Goal: Information Seeking & Learning: Compare options

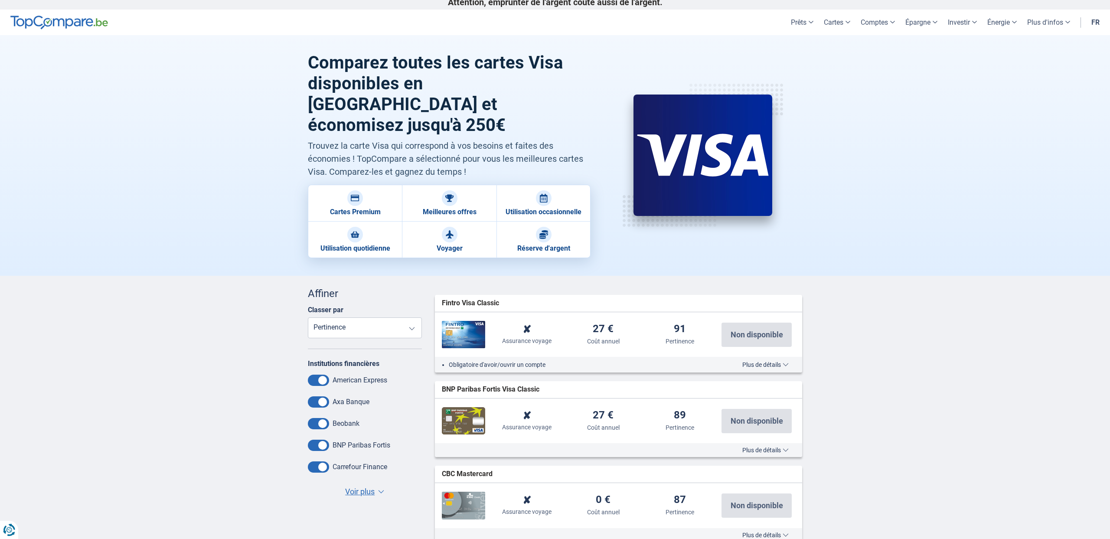
scroll to position [7, 0]
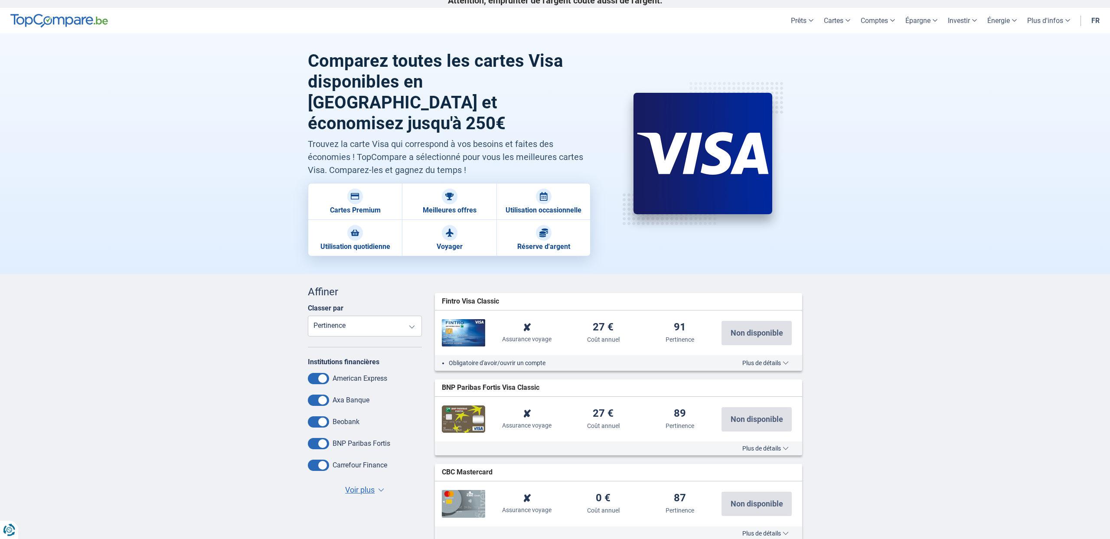
select select "Purchaseinsurance+"
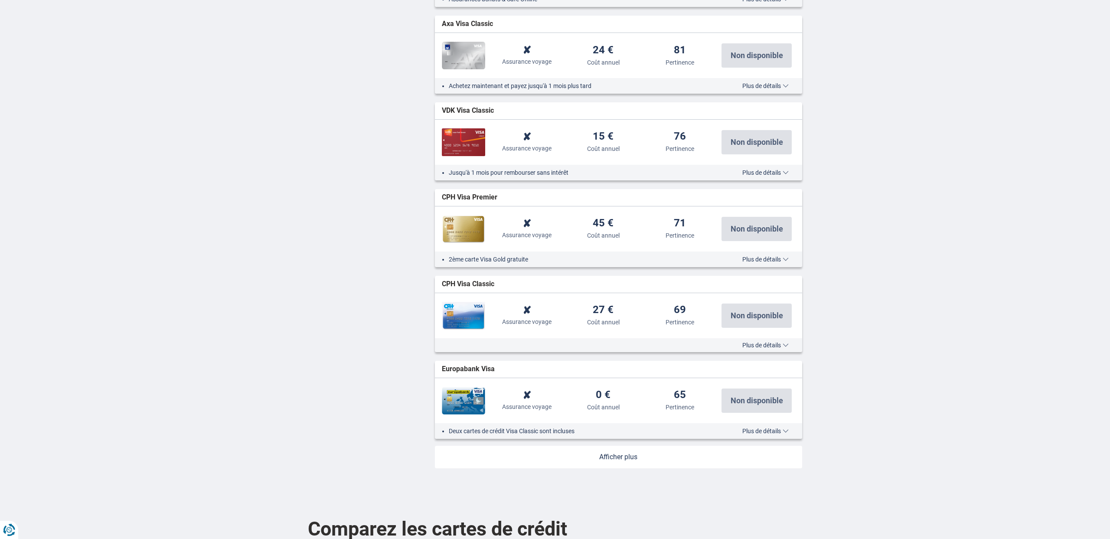
scroll to position [837, 0]
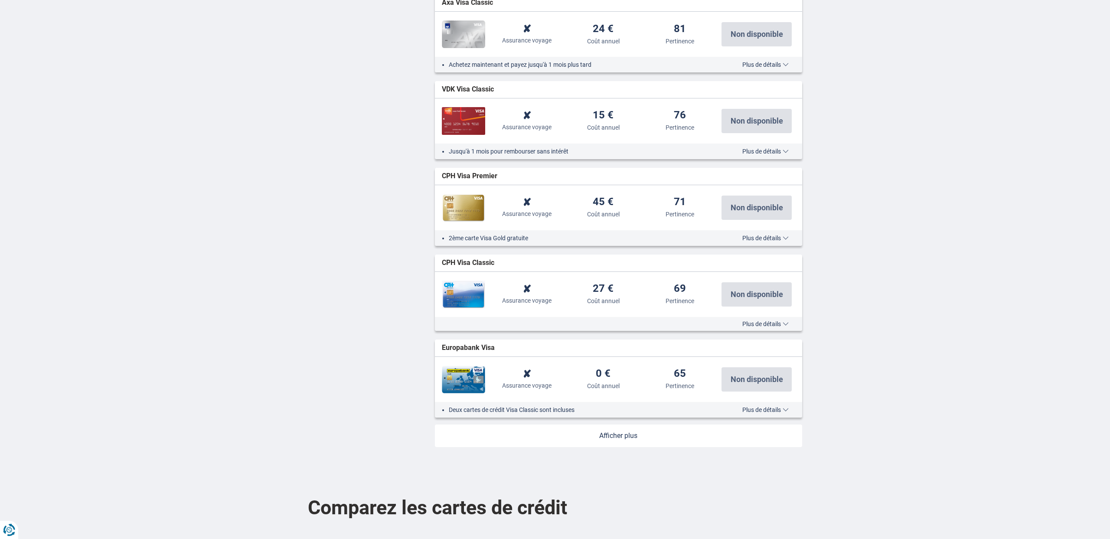
click at [634, 424] on link at bounding box center [619, 435] width 368 height 23
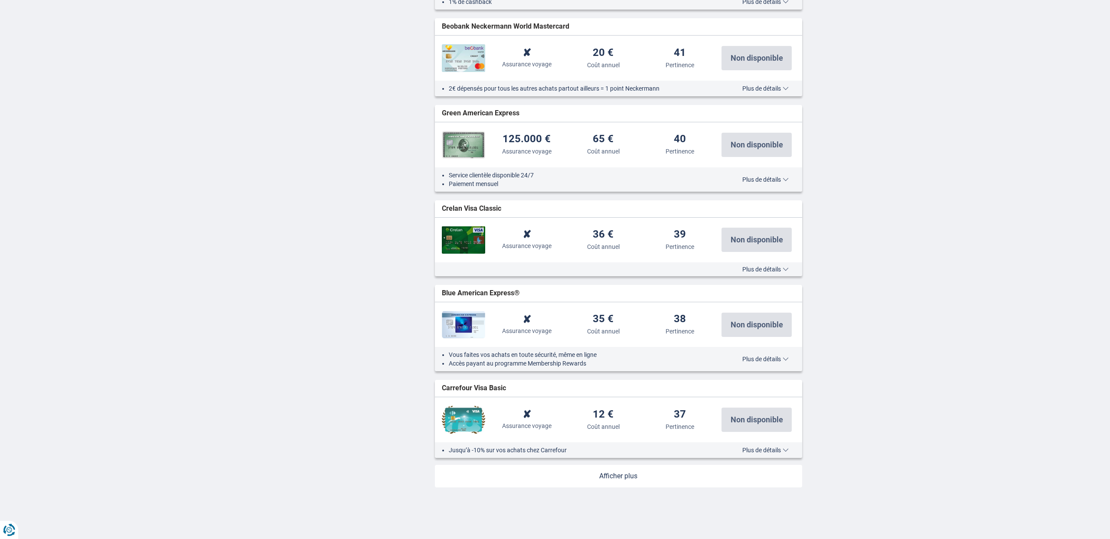
scroll to position [1703, 0]
click at [621, 464] on link at bounding box center [619, 475] width 368 height 23
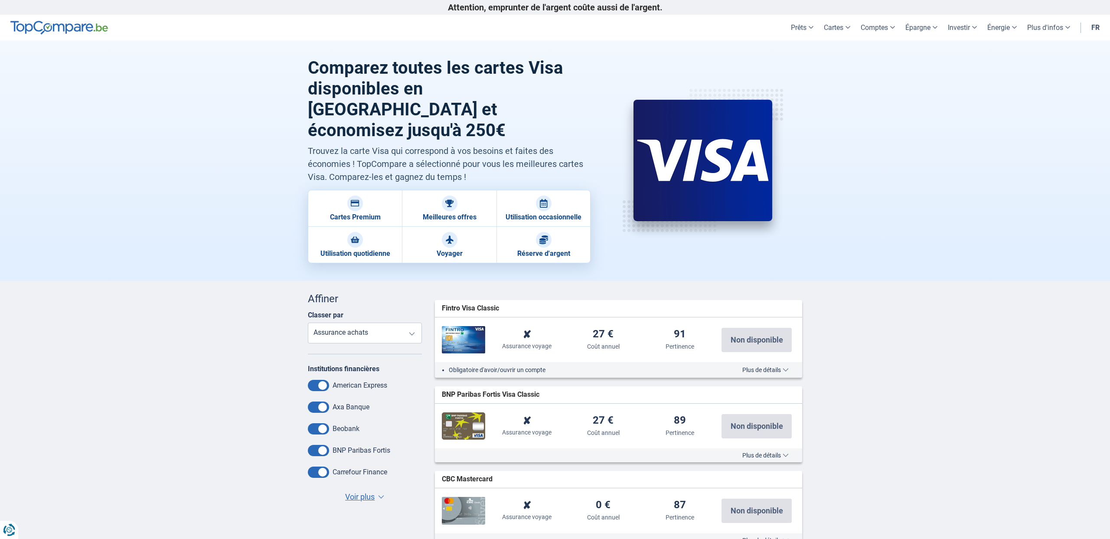
scroll to position [4, 0]
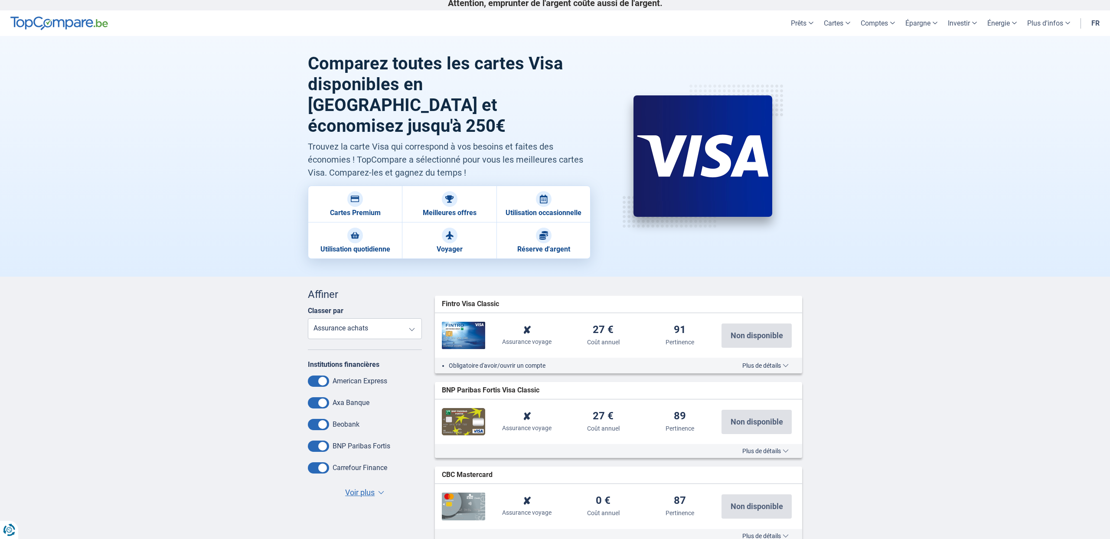
click at [769, 362] on span "Plus de détails" at bounding box center [765, 365] width 46 height 6
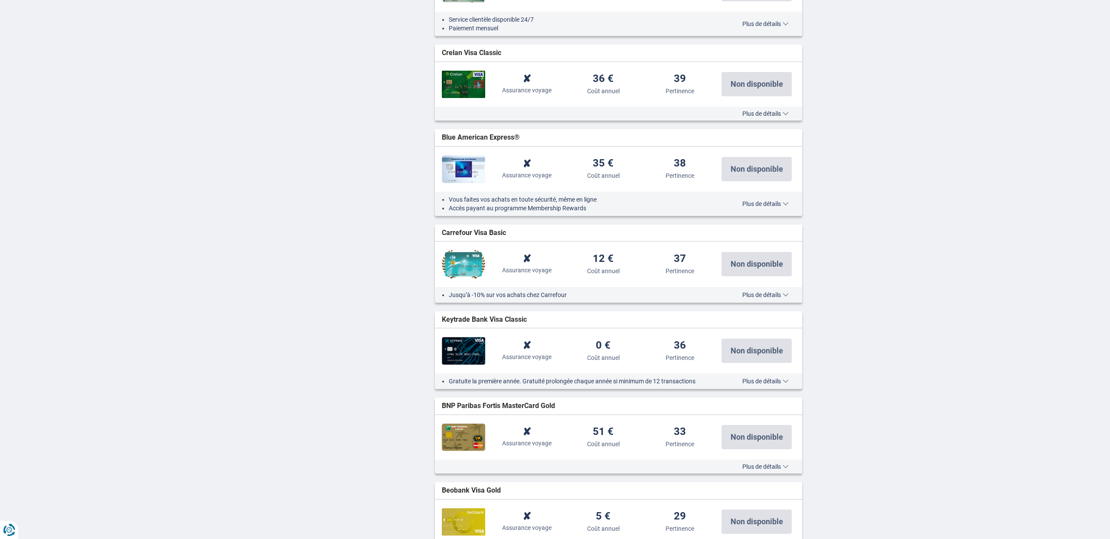
scroll to position [2459, 0]
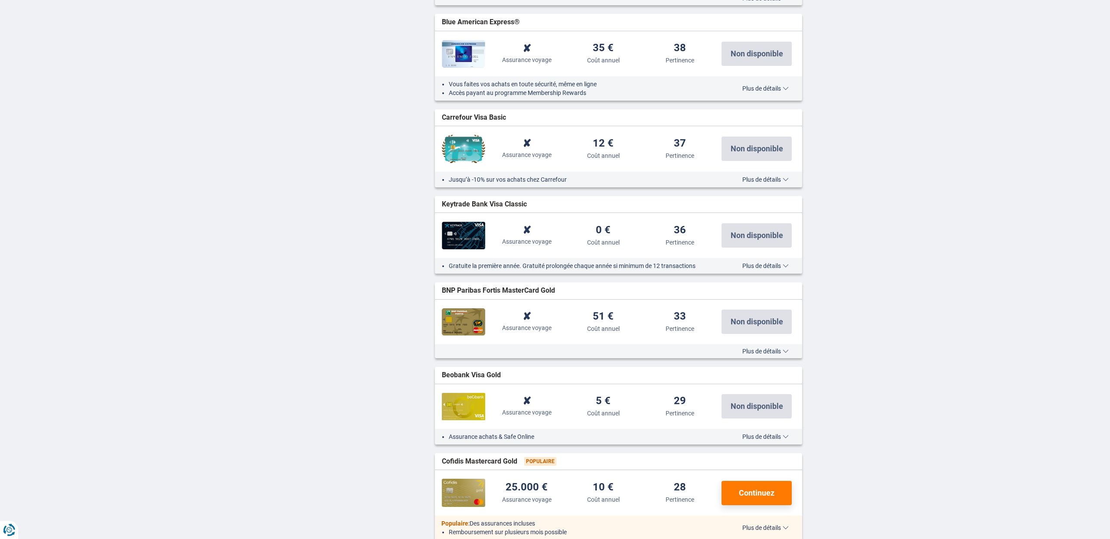
click at [768, 263] on span "Plus de détails" at bounding box center [765, 266] width 46 height 6
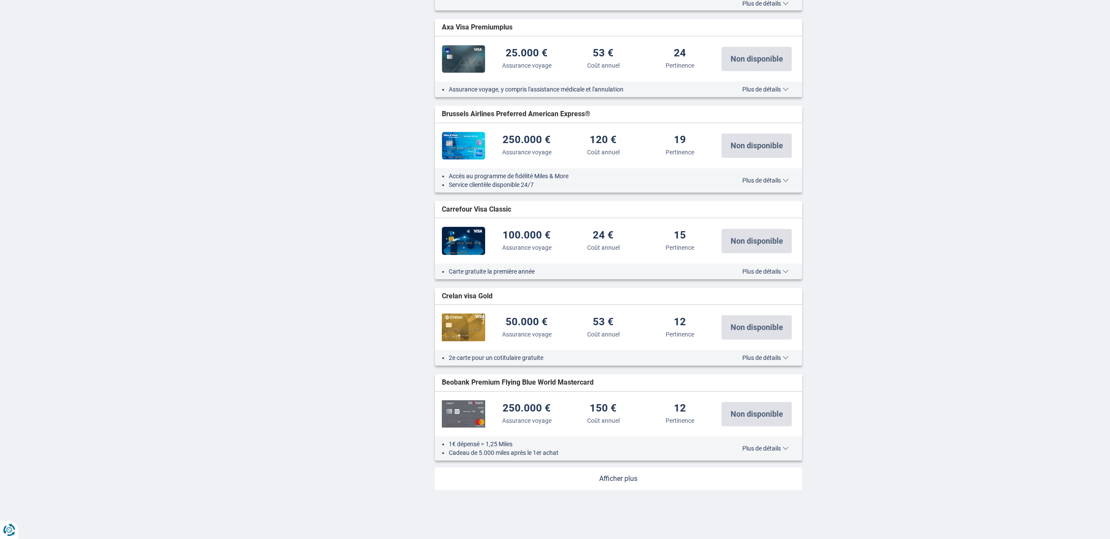
scroll to position [3579, 0]
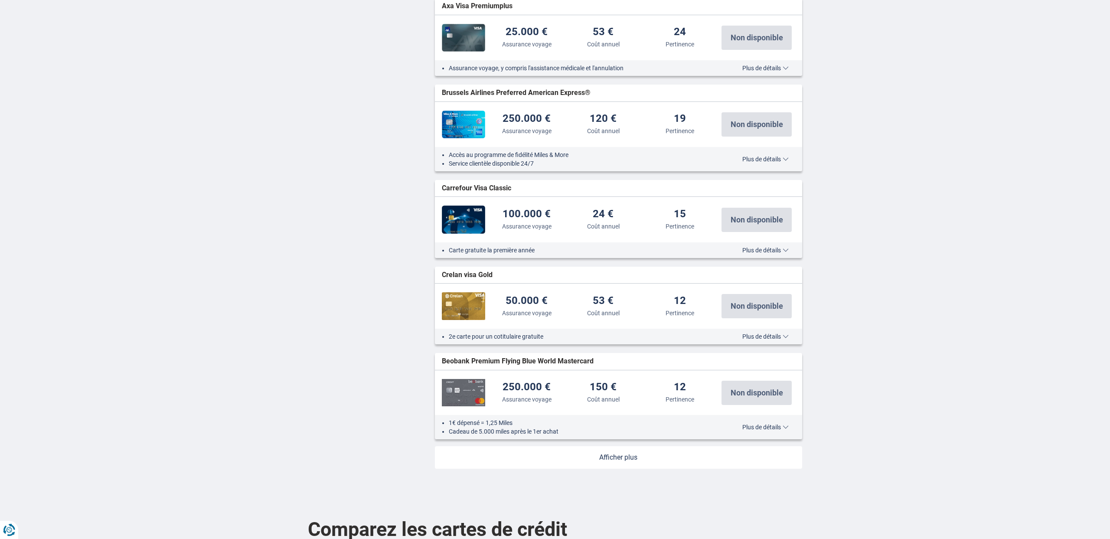
click at [628, 446] on link at bounding box center [619, 457] width 368 height 23
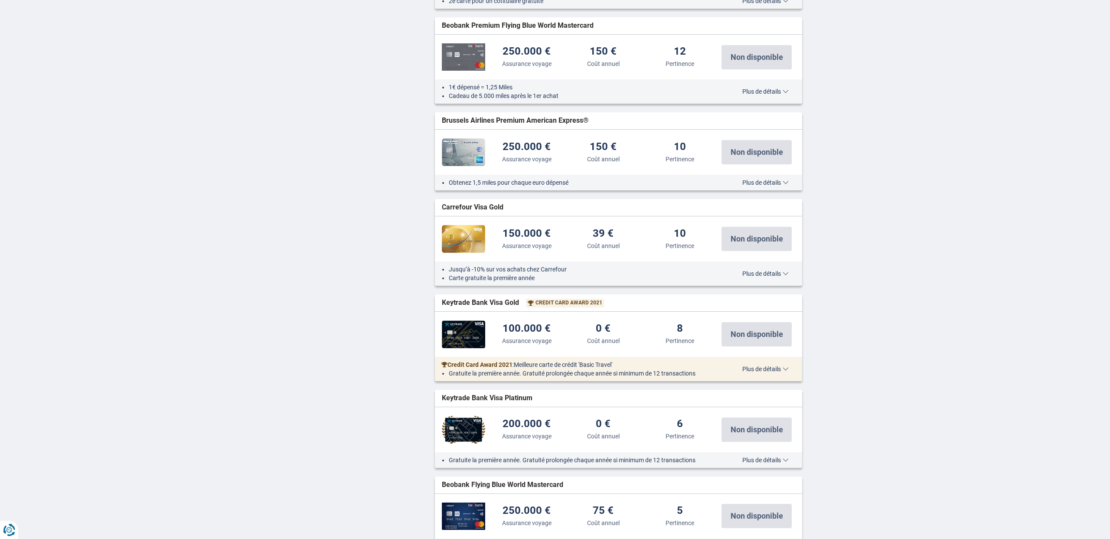
scroll to position [3917, 0]
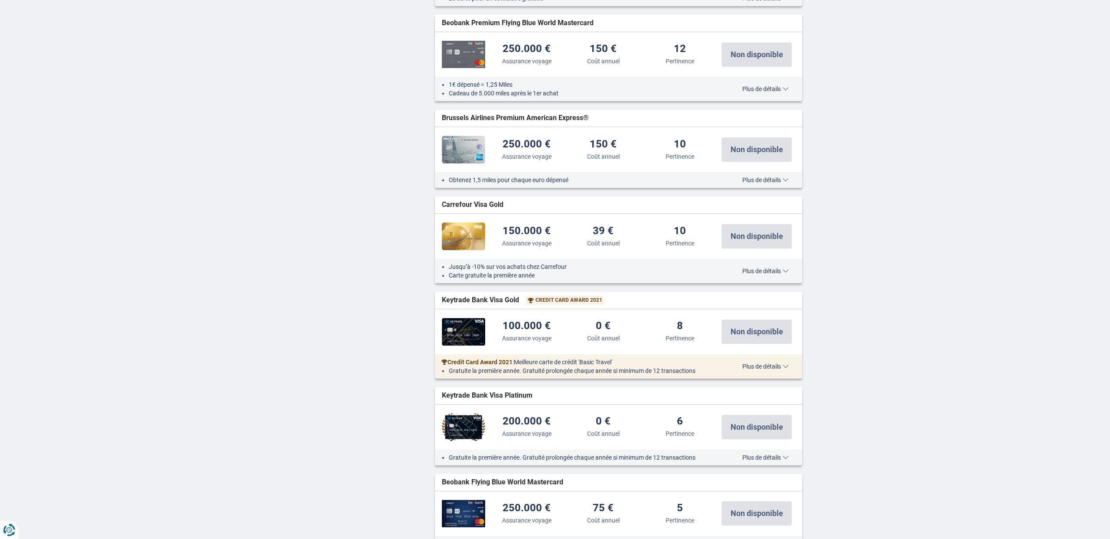
click at [758, 363] on span "Plus de détails" at bounding box center [765, 366] width 46 height 6
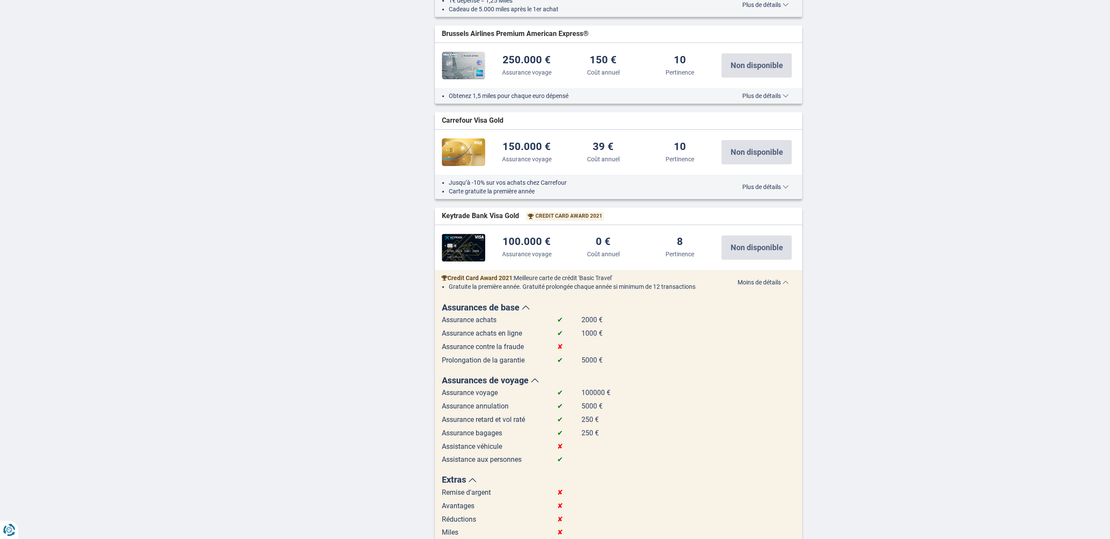
scroll to position [4001, 0]
drag, startPoint x: 517, startPoint y: 165, endPoint x: 442, endPoint y: 163, distance: 75.0
click at [442, 211] on span "Keytrade Bank Visa Gold" at bounding box center [480, 216] width 77 height 10
copy span "Keytrade Bank Visa Gold"
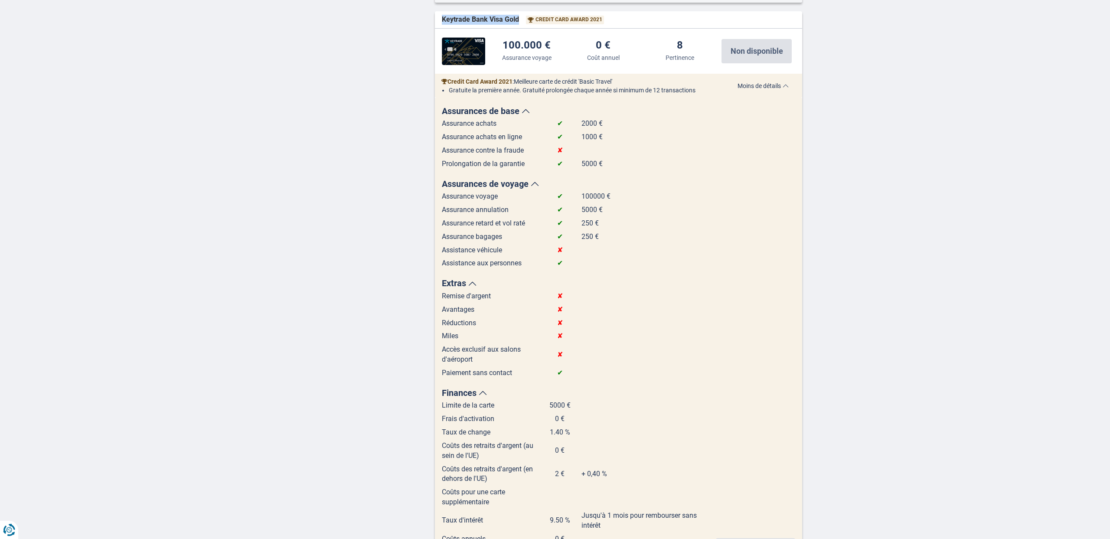
scroll to position [4197, 0]
